Goal: Task Accomplishment & Management: Manage account settings

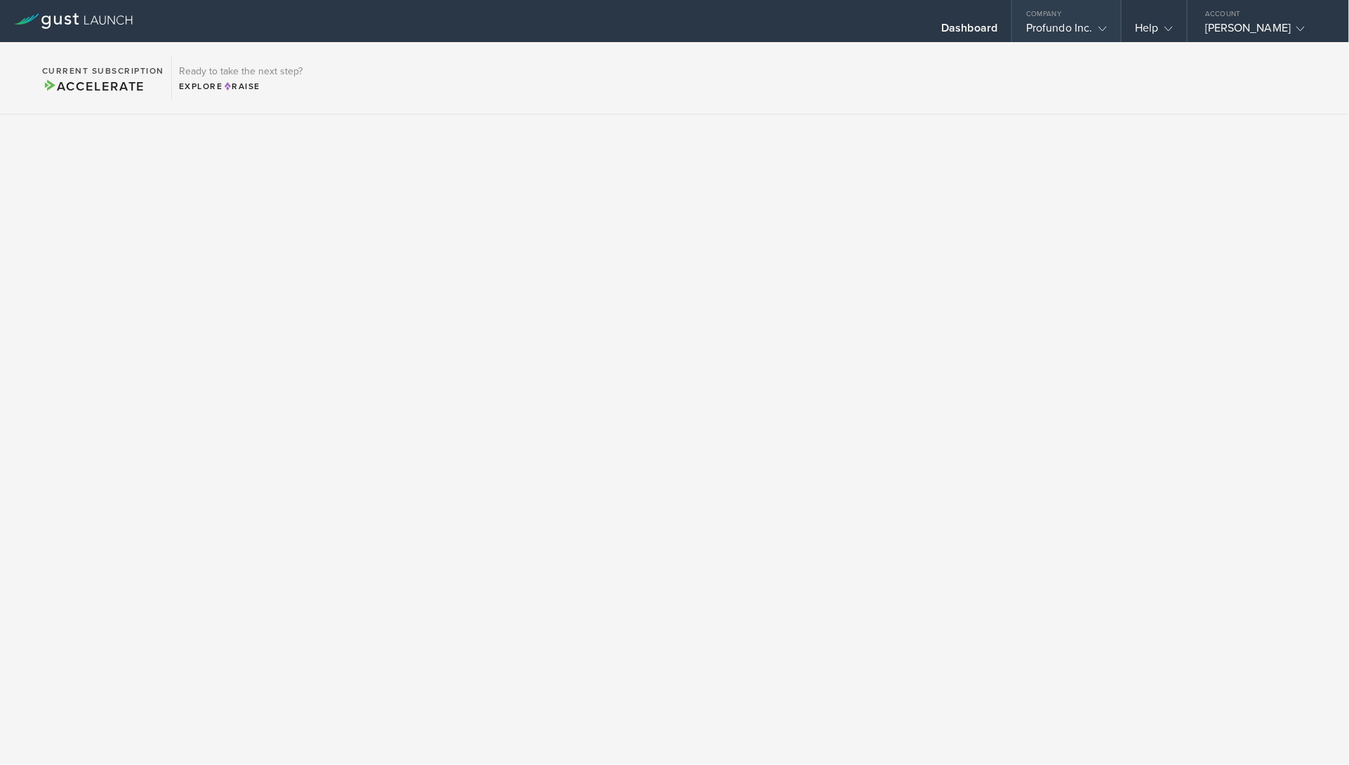
click at [1061, 22] on div "Profundo Inc." at bounding box center [1066, 31] width 80 height 21
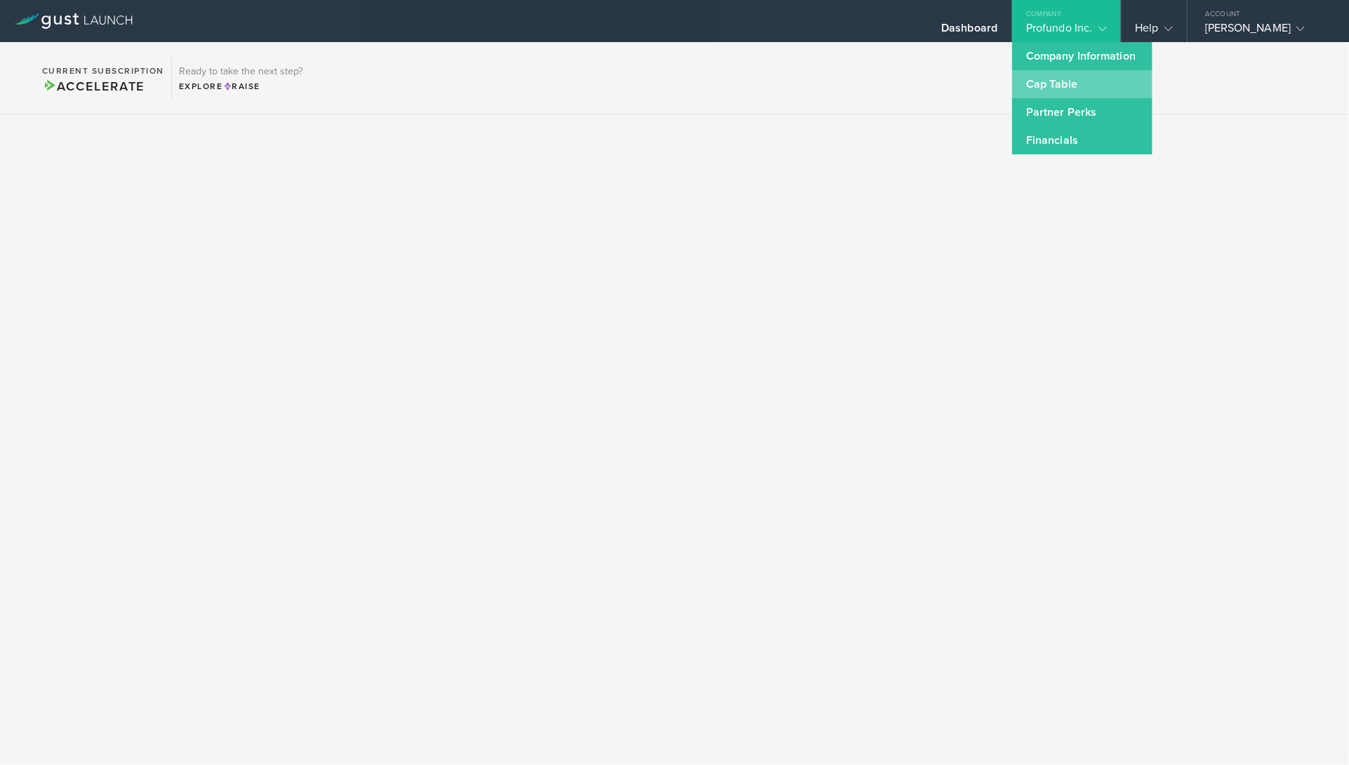
click at [1067, 79] on link "Cap Table" at bounding box center [1082, 84] width 140 height 28
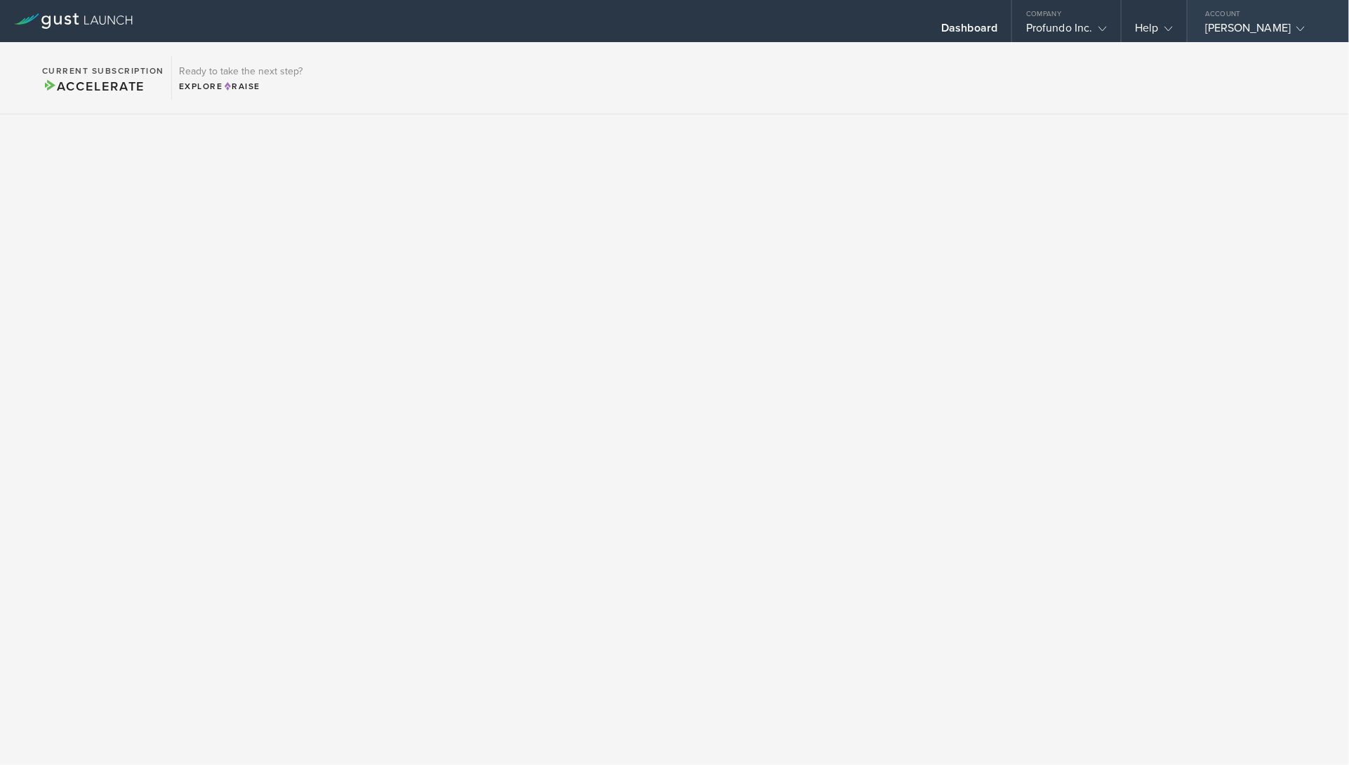
click at [1257, 25] on div "Matt Sanders" at bounding box center [1264, 31] width 119 height 21
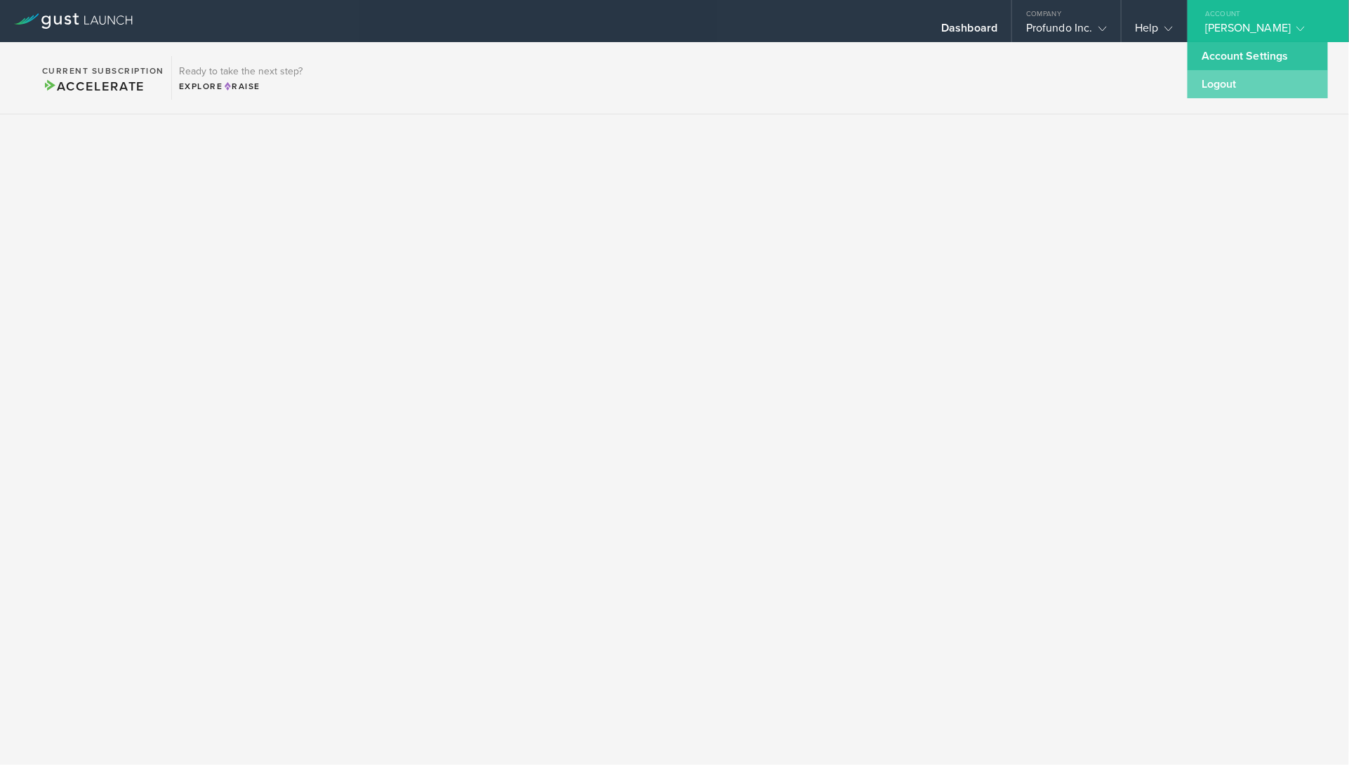
click at [1231, 84] on link "Logout" at bounding box center [1258, 84] width 140 height 28
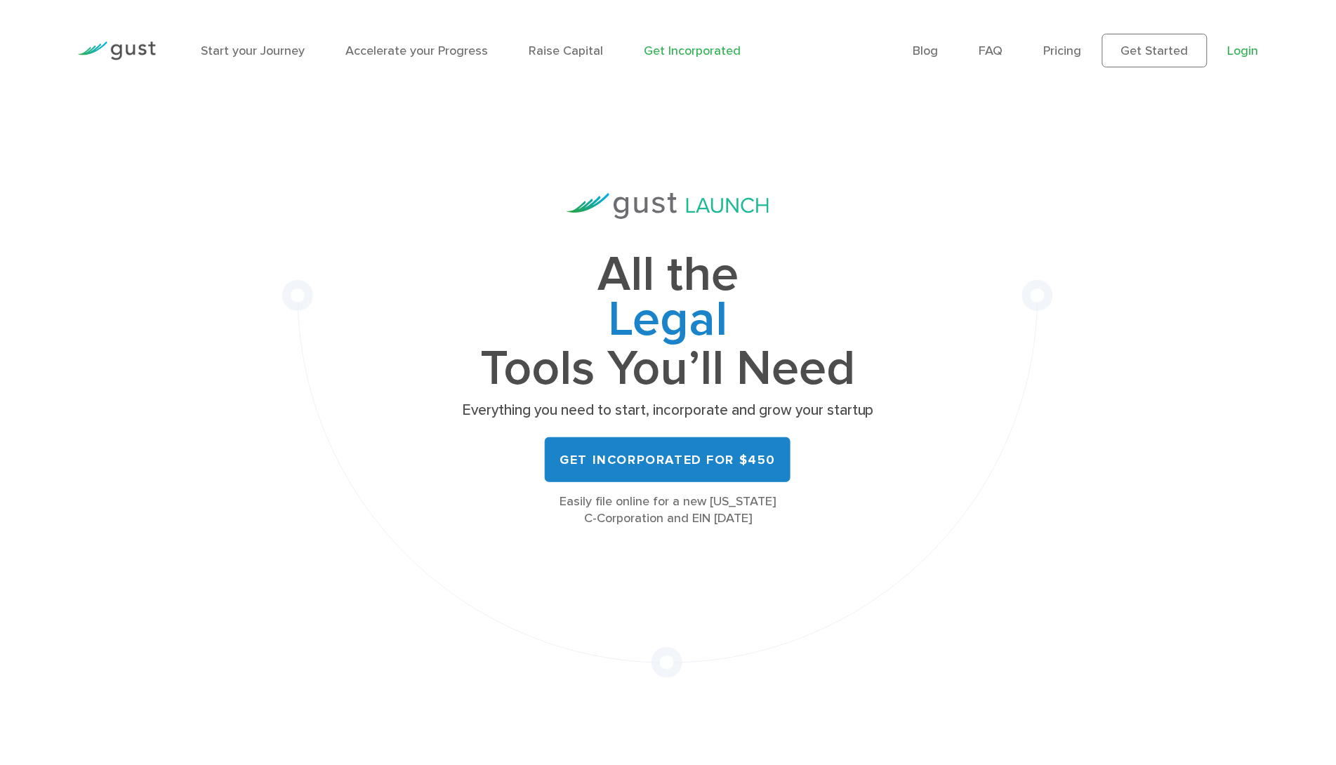
click at [1239, 51] on link "Login" at bounding box center [1243, 51] width 31 height 15
click at [1242, 51] on link "Login" at bounding box center [1243, 51] width 31 height 15
